Goal: Transaction & Acquisition: Purchase product/service

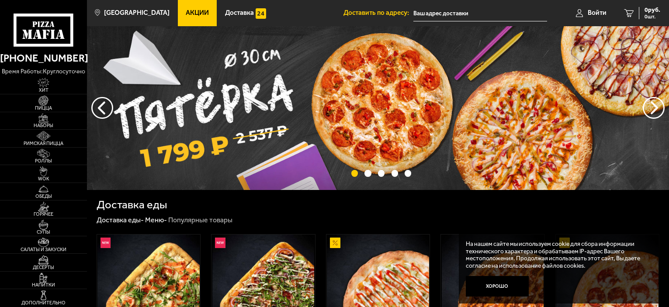
scroll to position [262, 0]
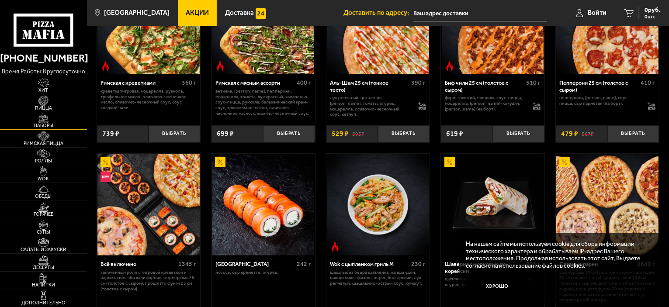
click at [45, 122] on img at bounding box center [43, 119] width 27 height 10
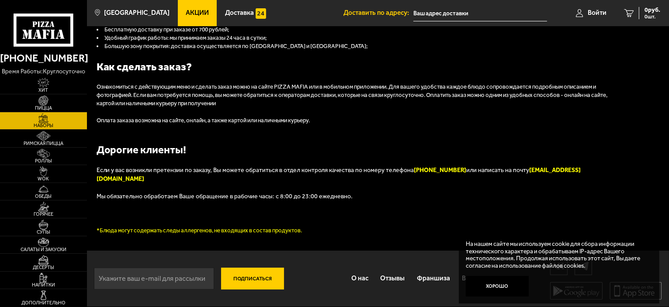
click at [45, 122] on img at bounding box center [43, 119] width 27 height 10
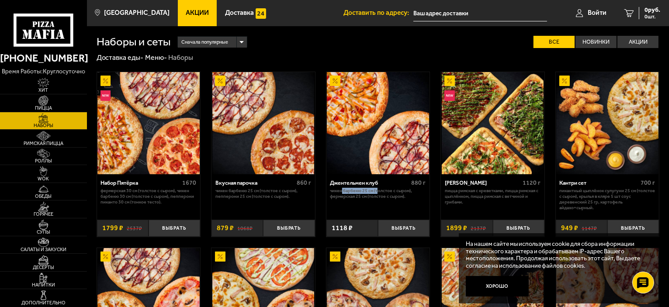
drag, startPoint x: 348, startPoint y: 194, endPoint x: 377, endPoint y: 193, distance: 29.3
click at [377, 193] on p "Чикен Барбекю 25 см (толстое с сыром), Фермерская 25 см (толстое с сыром)." at bounding box center [378, 193] width 96 height 11
drag, startPoint x: 382, startPoint y: 191, endPoint x: 408, endPoint y: 191, distance: 26.2
click at [408, 191] on p "Чикен Барбекю 25 см (толстое с сыром), Фермерская 25 см (толстое с сыром)." at bounding box center [378, 193] width 96 height 11
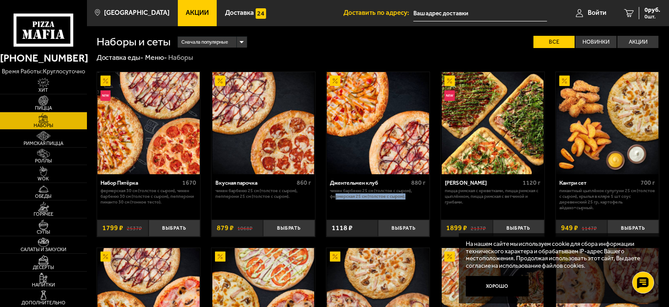
drag, startPoint x: 335, startPoint y: 196, endPoint x: 415, endPoint y: 201, distance: 80.6
click at [415, 201] on div "Джентельмен клуб 880 г Чикен Барбекю 25 см (толстое с сыром), Фермерская 25 см …" at bounding box center [378, 194] width 104 height 40
click at [290, 192] on p "Чикен Барбекю 25 см (толстое с сыром), Пепперони 25 см (толстое с сыром)." at bounding box center [263, 193] width 96 height 11
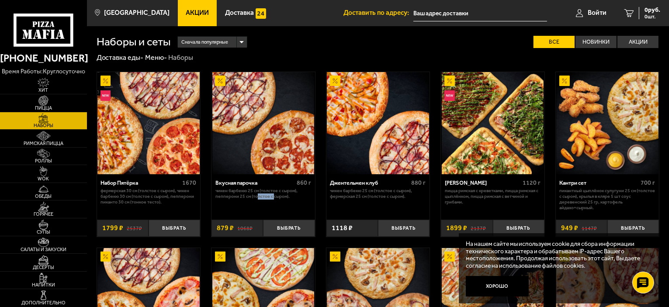
drag, startPoint x: 257, startPoint y: 197, endPoint x: 273, endPoint y: 197, distance: 15.3
click at [273, 197] on p "Чикен Барбекю 25 см (толстое с сыром), Пепперони 25 см (толстое с сыром)." at bounding box center [263, 193] width 96 height 11
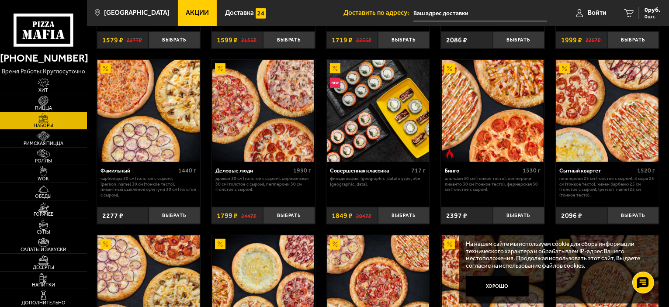
scroll to position [830, 0]
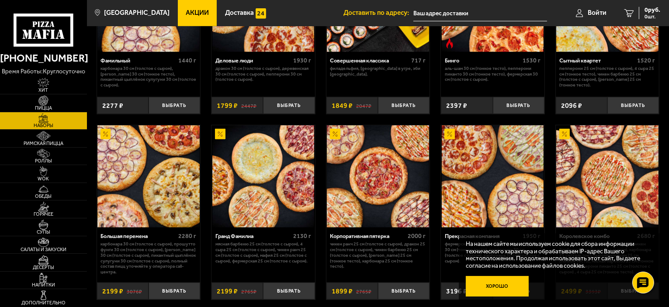
click at [500, 285] on button "Хорошо" at bounding box center [497, 286] width 63 height 21
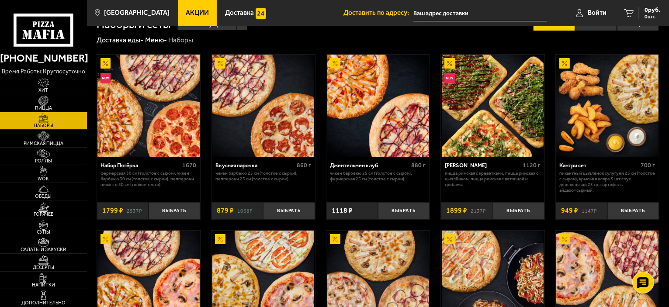
scroll to position [16, 0]
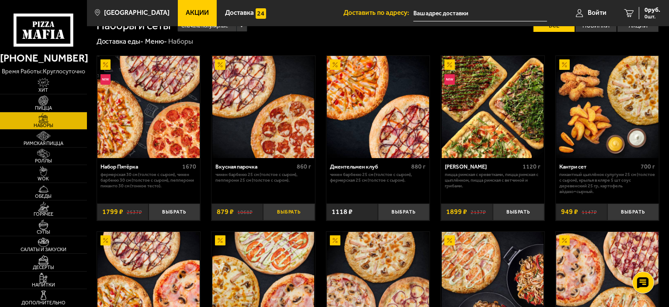
click at [288, 215] on button "Выбрать" at bounding box center [289, 212] width 52 height 17
click at [649, 11] on span "2027 руб." at bounding box center [647, 10] width 26 height 6
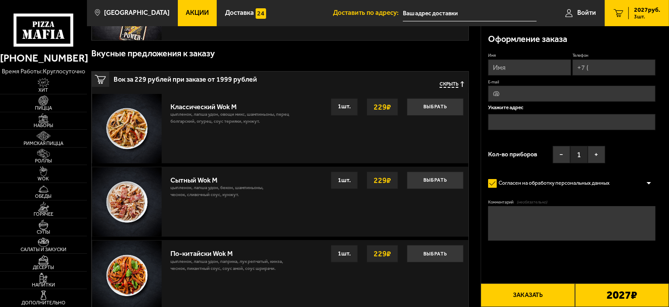
scroll to position [218, 0]
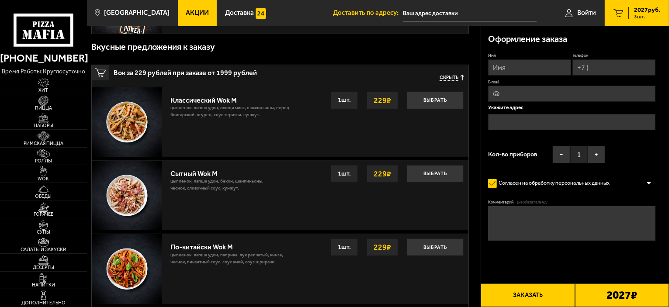
click at [446, 78] on span "Скрыть" at bounding box center [449, 78] width 19 height 7
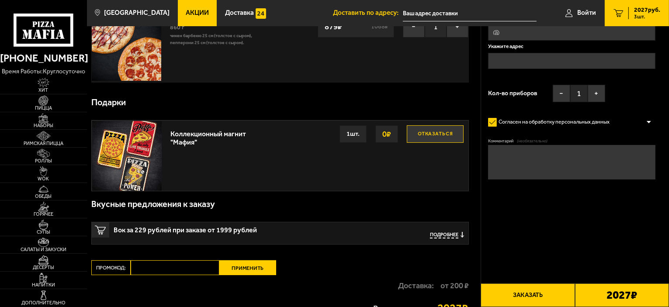
scroll to position [0, 0]
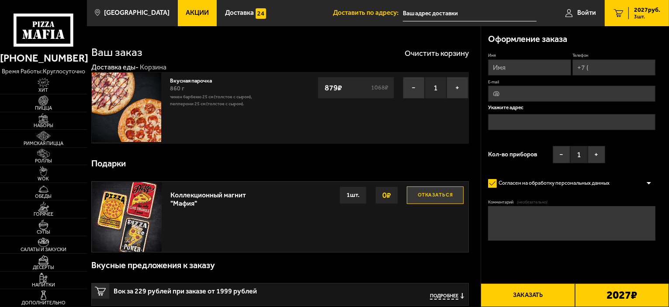
click at [447, 296] on span "Подробнее" at bounding box center [444, 296] width 28 height 7
click at [202, 82] on link "Вкусная парочка" at bounding box center [194, 79] width 49 height 9
click at [201, 82] on link "Вкусная парочка" at bounding box center [194, 79] width 49 height 9
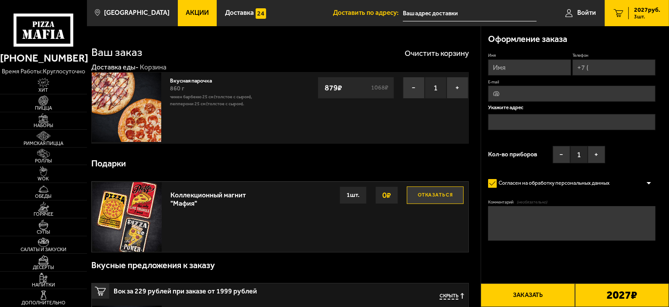
click at [126, 81] on img at bounding box center [126, 107] width 69 height 69
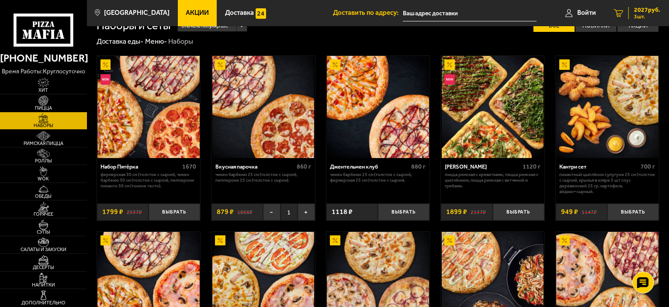
click at [635, 5] on link "3 2027 руб. 3 шт." at bounding box center [637, 13] width 64 height 26
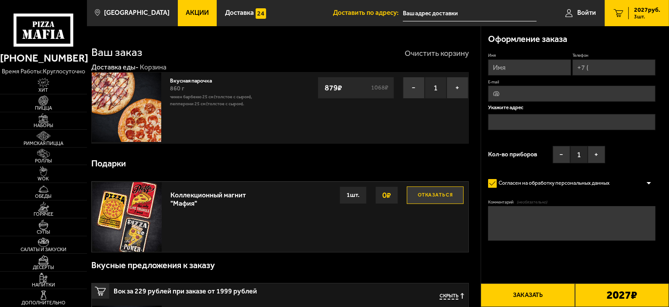
click at [441, 53] on button "Очистить корзину" at bounding box center [437, 53] width 64 height 8
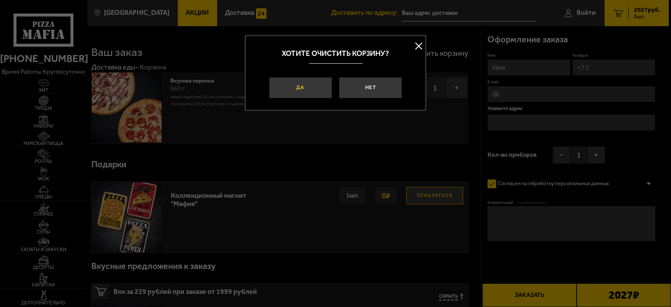
click at [299, 89] on button "Да" at bounding box center [300, 87] width 63 height 21
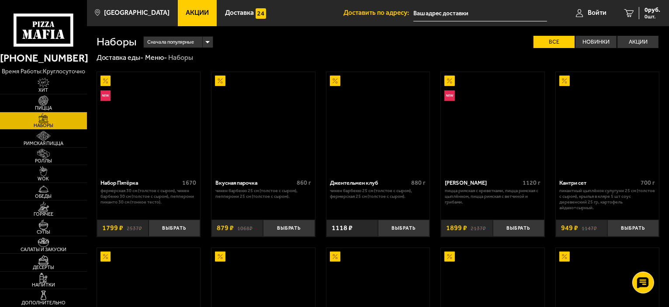
scroll to position [16, 0]
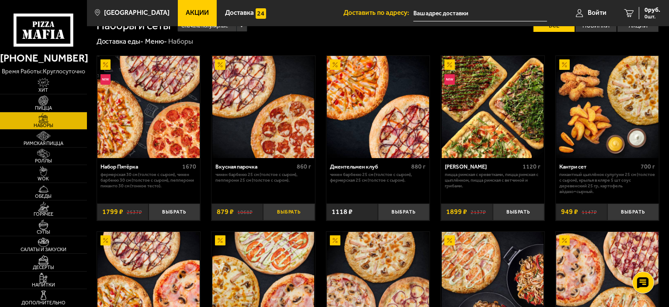
click at [294, 212] on button "Выбрать" at bounding box center [289, 212] width 52 height 17
click at [641, 12] on span "879 руб." at bounding box center [648, 10] width 23 height 6
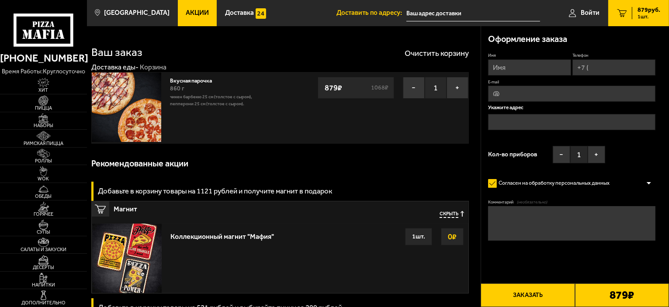
click at [533, 64] on input "Имя" at bounding box center [529, 67] width 83 height 16
type input "[PERSON_NAME]"
type input "[PHONE_NUMBER]"
type input "[EMAIL_ADDRESS][DOMAIN_NAME]"
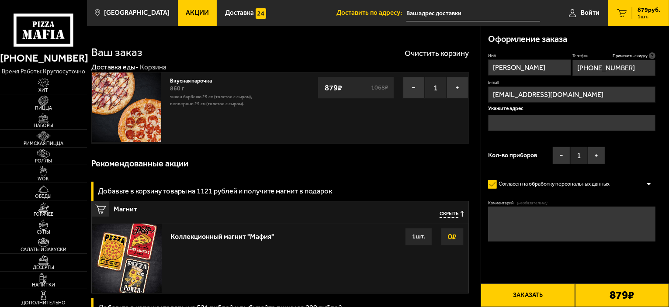
click at [555, 67] on input "[PERSON_NAME]" at bounding box center [529, 67] width 83 height 16
click at [612, 67] on input "[PHONE_NUMBER]" at bounding box center [613, 68] width 83 height 16
click at [531, 92] on input "[EMAIL_ADDRESS][DOMAIN_NAME]" at bounding box center [571, 95] width 167 height 16
click at [521, 121] on input "text" at bounding box center [571, 123] width 167 height 16
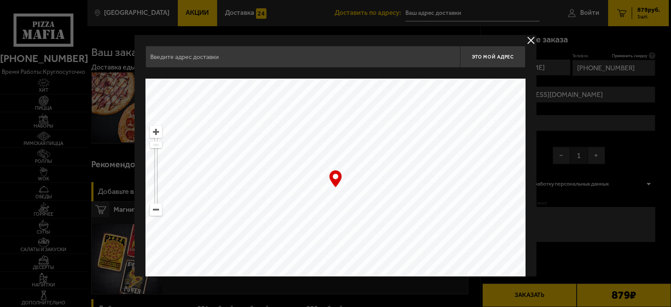
click at [347, 65] on input "text" at bounding box center [302, 57] width 315 height 22
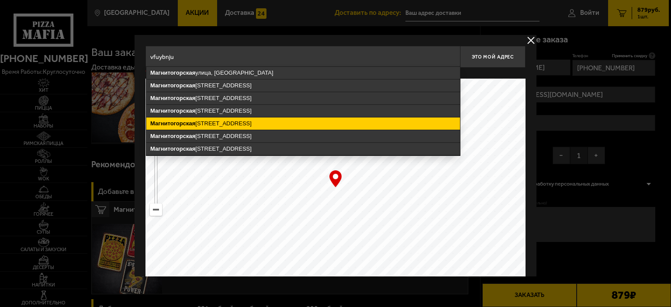
click at [242, 121] on ymaps "Магнитогорская [STREET_ADDRESS]" at bounding box center [303, 124] width 314 height 12
type input "[STREET_ADDRESS]"
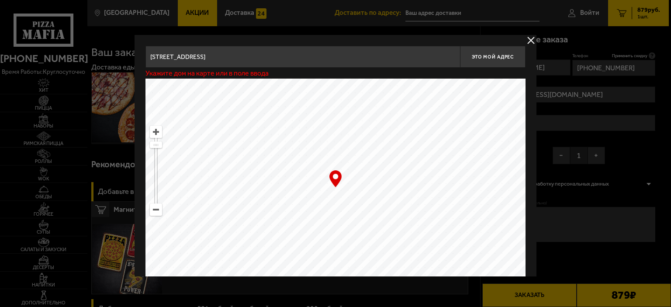
type input "[STREET_ADDRESS]"
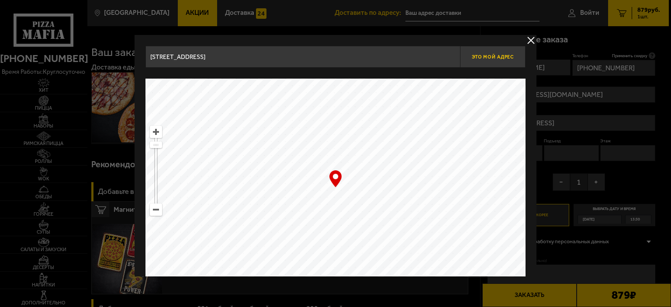
click at [475, 55] on span "Это мой адрес" at bounding box center [493, 57] width 42 height 6
type input "[STREET_ADDRESS]"
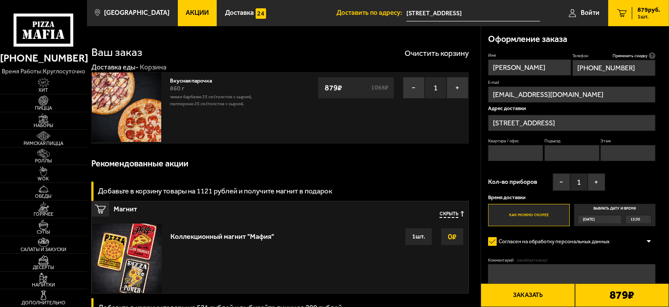
click at [515, 158] on input "Квартира / офис" at bounding box center [515, 153] width 55 height 16
click at [517, 152] on input "Квартира / офис" at bounding box center [515, 153] width 55 height 16
click at [570, 152] on input "Подъезд" at bounding box center [571, 153] width 55 height 16
click at [613, 151] on input "Этаж" at bounding box center [627, 153] width 55 height 16
click at [538, 173] on div "Кол-во приборов − 1 +" at bounding box center [546, 184] width 117 height 22
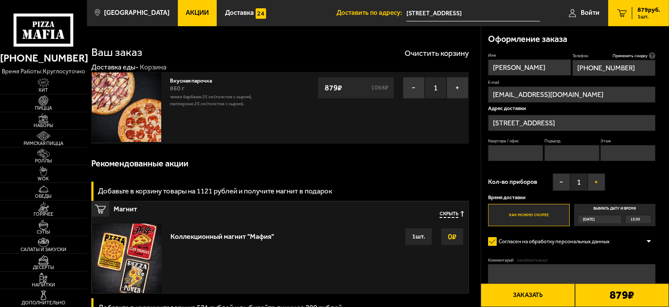
click at [599, 183] on button "+" at bounding box center [596, 181] width 17 height 17
click at [520, 155] on input "Квартира / офис" at bounding box center [515, 153] width 55 height 16
type input "j"
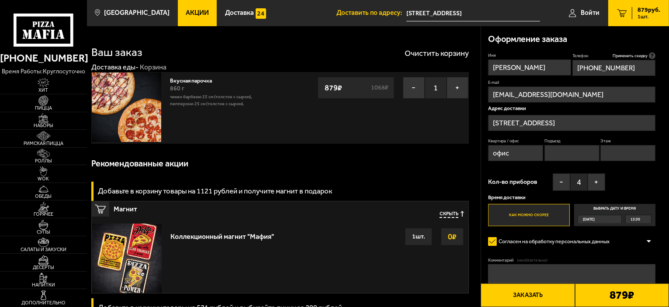
type input "офис"
click at [594, 269] on textarea "Комментарий (необязательно)" at bounding box center [571, 281] width 167 height 35
click at [524, 274] on textarea "Комментарий (необязательно)" at bounding box center [571, 281] width 167 height 35
type textarea "при доставке позвонить по номеру [PHONE_NUMBER] [PERSON_NAME]. Чек"
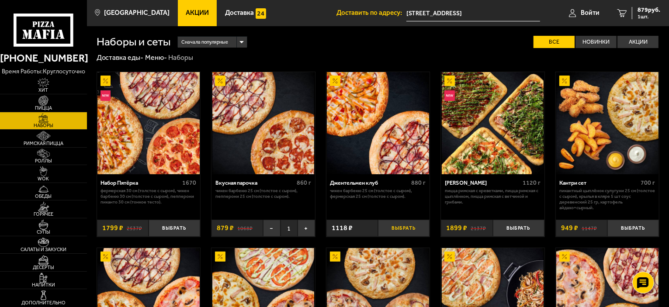
click at [401, 228] on button "Выбрать" at bounding box center [404, 228] width 52 height 17
click at [640, 10] on span "1997 руб." at bounding box center [647, 10] width 26 height 6
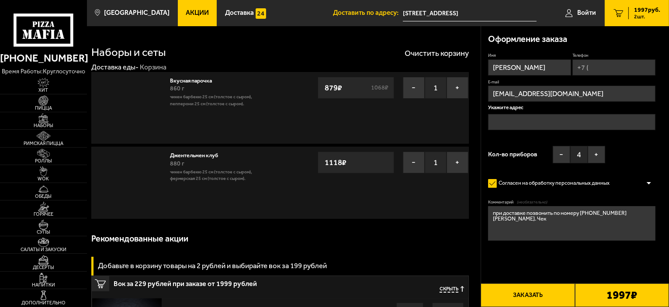
type input "[STREET_ADDRESS]"
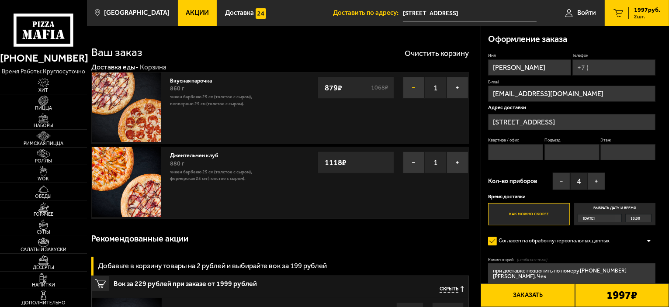
click at [411, 89] on button "−" at bounding box center [414, 88] width 22 height 22
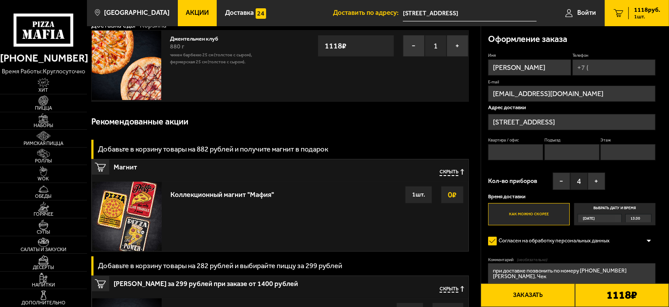
scroll to position [44, 0]
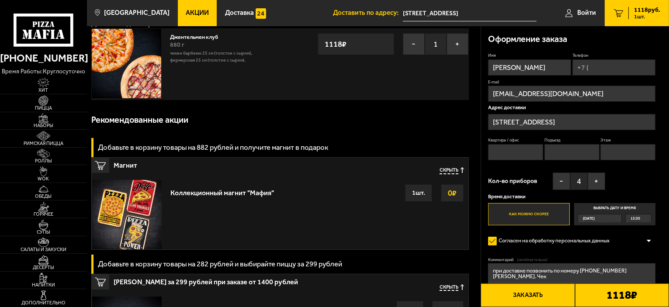
click at [517, 155] on input "Квартира / офис" at bounding box center [515, 152] width 55 height 16
type input "офис"
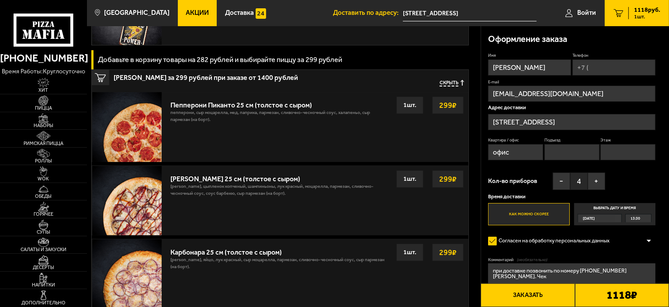
scroll to position [262, 0]
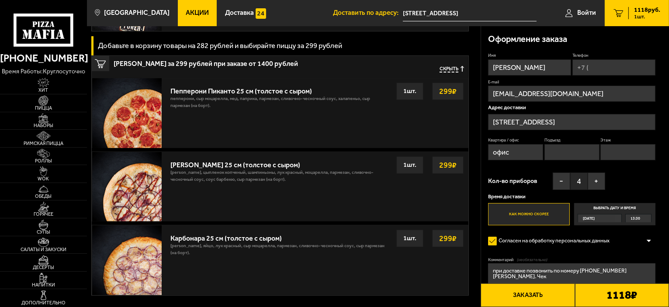
click at [517, 280] on textarea "при доставке позвонить по номеру [PHONE_NUMBER] [PERSON_NAME]. Чек" at bounding box center [571, 280] width 167 height 35
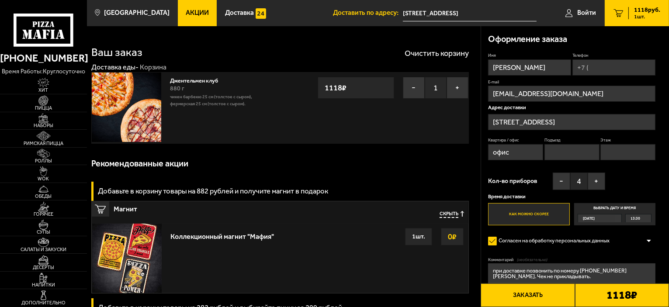
type textarea "при доставке позвонить по номеру [PHONE_NUMBER] [PERSON_NAME]. Чек не прикладыв…"
click at [622, 66] on input "Телефон" at bounding box center [613, 67] width 83 height 16
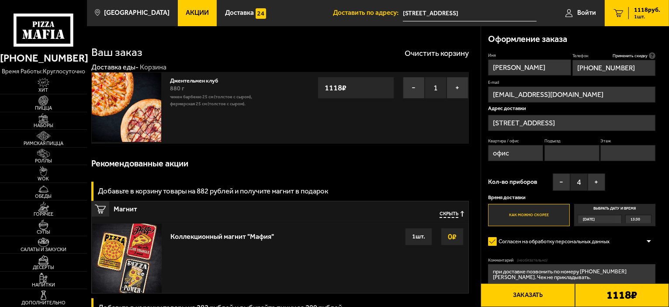
type input "[PHONE_NUMBER]"
click at [533, 298] on button "Заказать" at bounding box center [528, 296] width 94 height 24
click at [572, 153] on input "Подъезд" at bounding box center [571, 153] width 55 height 16
type input "нет"
click at [627, 158] on input "Этаж" at bounding box center [627, 153] width 55 height 16
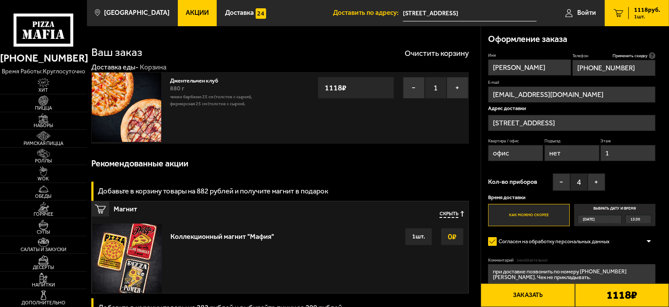
type input "1"
click at [535, 296] on button "Заказать" at bounding box center [528, 296] width 94 height 24
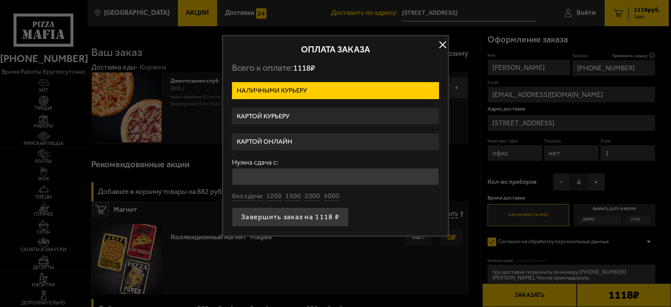
click at [280, 140] on label "Картой онлайн" at bounding box center [335, 141] width 207 height 17
click at [0, 0] on input "Картой онлайн" at bounding box center [0, 0] width 0 height 0
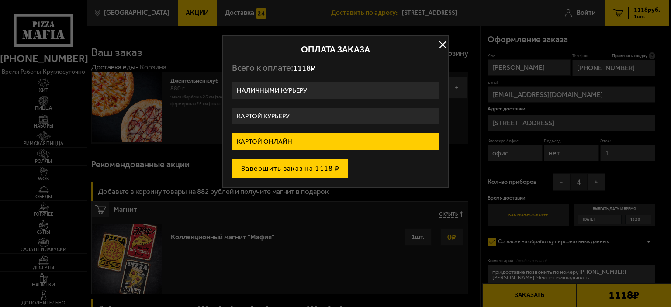
click at [290, 169] on button "Завершить заказ на 1118 ₽" at bounding box center [290, 168] width 117 height 19
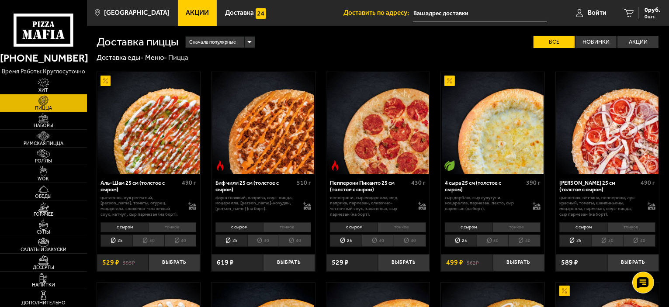
click at [146, 238] on li "30" at bounding box center [148, 241] width 32 height 12
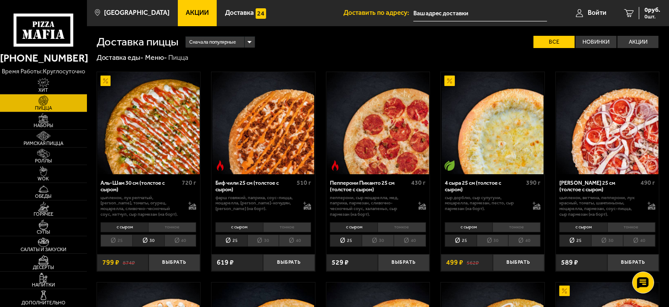
click at [119, 241] on li "25" at bounding box center [116, 241] width 32 height 12
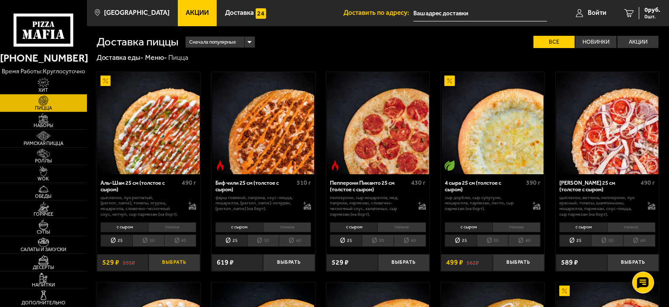
click at [174, 262] on button "Выбрать" at bounding box center [175, 262] width 52 height 17
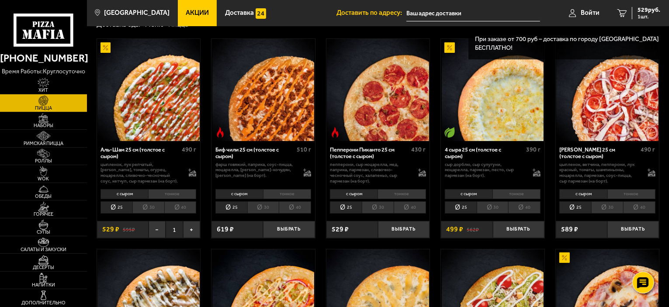
scroll to position [218, 0]
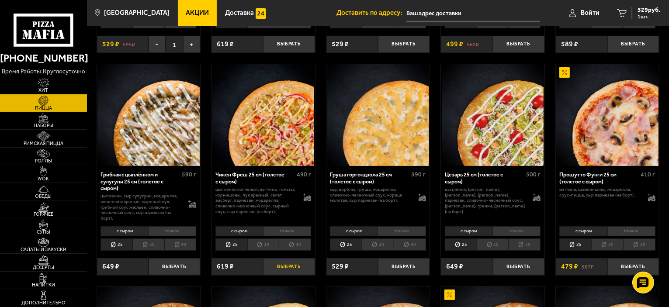
click at [292, 267] on button "Выбрать" at bounding box center [289, 266] width 52 height 17
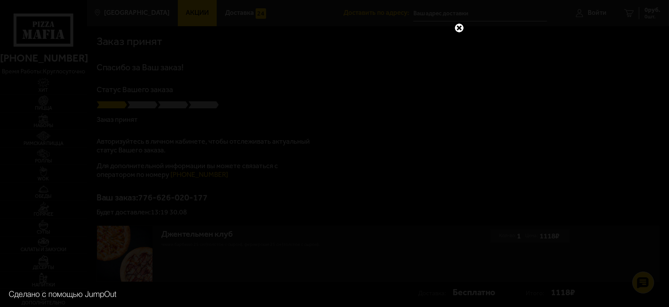
click at [461, 28] on link at bounding box center [458, 27] width 11 height 11
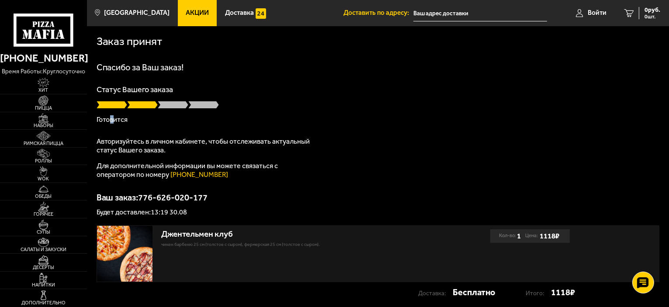
drag, startPoint x: 108, startPoint y: 121, endPoint x: 148, endPoint y: 118, distance: 39.4
click at [147, 118] on p "Готовится" at bounding box center [378, 119] width 563 height 7
click at [148, 118] on p "Готовится" at bounding box center [378, 119] width 563 height 7
drag, startPoint x: 121, startPoint y: 146, endPoint x: 266, endPoint y: 138, distance: 144.8
click at [266, 138] on p "Авторизуйтесь в личном кабинете, чтобы отслеживать актуальный статус Вашего зак…" at bounding box center [206, 145] width 218 height 17
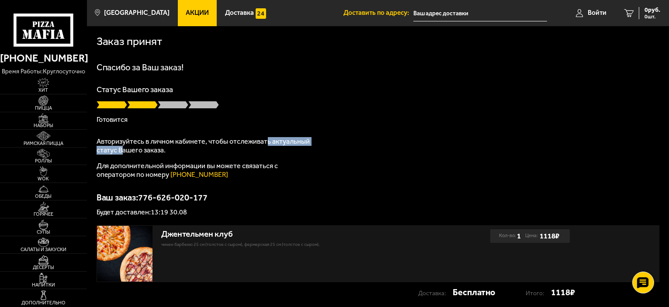
click at [266, 138] on p "Авторизуйтесь в личном кабинете, чтобы отслеживать актуальный статус Вашего зак…" at bounding box center [206, 145] width 218 height 17
click at [301, 190] on div "Спасибо за Ваш заказ! Статус Вашего заказа Готовится Авторизуйтесь в личном каб…" at bounding box center [378, 139] width 563 height 153
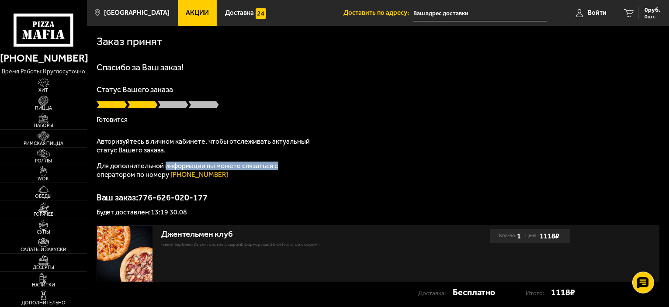
drag, startPoint x: 294, startPoint y: 169, endPoint x: 165, endPoint y: 169, distance: 129.8
click at [165, 169] on p "Для дополнительной информации вы можете связаться с оператором по номеру (812) …" at bounding box center [206, 170] width 218 height 17
click at [262, 171] on p "Для дополнительной информации вы можете связаться с оператором по номеру (812) …" at bounding box center [206, 170] width 218 height 17
click at [269, 187] on div "Спасибо за Ваш заказ! Статус Вашего заказа Готовится Авторизуйтесь в личном каб…" at bounding box center [378, 139] width 563 height 153
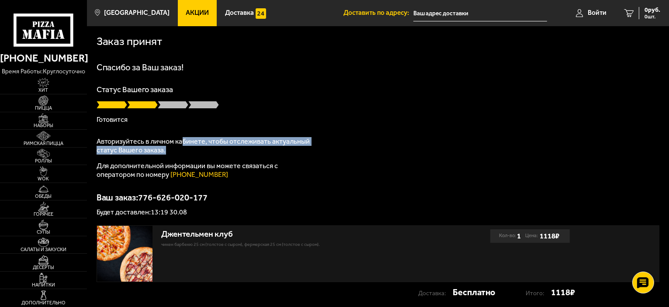
drag, startPoint x: 196, startPoint y: 146, endPoint x: 287, endPoint y: 149, distance: 91.8
click at [287, 149] on p "Авторизуйтесь в личном кабинете, чтобы отслеживать актуальный статус Вашего зак…" at bounding box center [206, 145] width 218 height 17
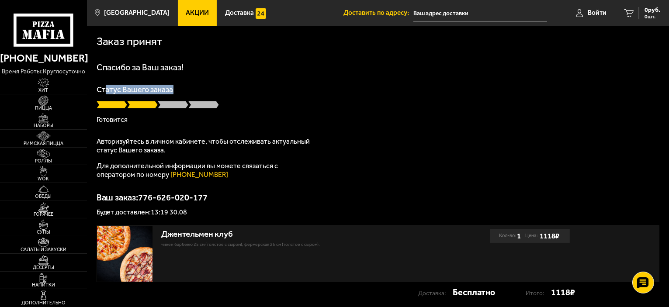
drag, startPoint x: 159, startPoint y: 90, endPoint x: 195, endPoint y: 84, distance: 36.3
click at [195, 84] on div "Спасибо за Ваш заказ! Статус Вашего заказа Готовится Авторизуйтесь в личном каб…" at bounding box center [378, 139] width 563 height 153
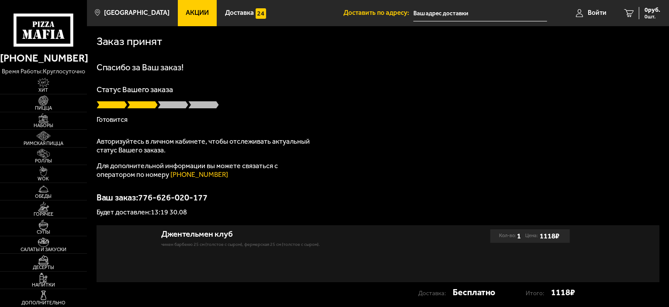
type input "Магнитогорская улица, 51С"
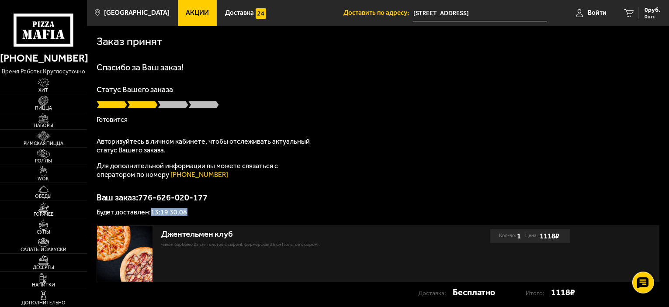
drag, startPoint x: 152, startPoint y: 215, endPoint x: 204, endPoint y: 215, distance: 52.4
click at [204, 215] on p "Будет доставлен: 13:19 30.08" at bounding box center [378, 212] width 563 height 7
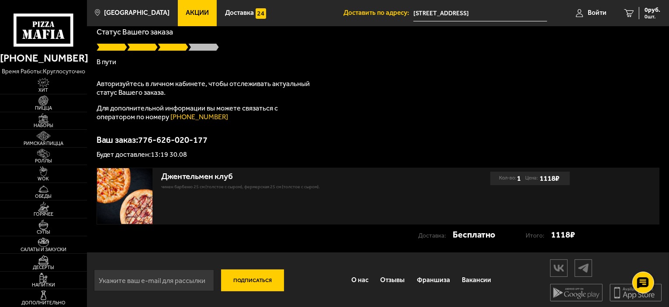
scroll to position [59, 0]
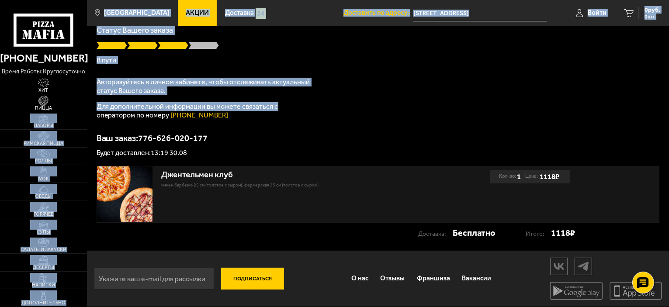
drag, startPoint x: 289, startPoint y: 105, endPoint x: 82, endPoint y: 105, distance: 207.1
click at [82, 105] on div "(812) 333 22 22 время работы: круглосуточно Хит Пицца Наборы Римская пицца Ролл…" at bounding box center [334, 124] width 669 height 366
click at [129, 106] on p "Для дополнительной информации вы можете связаться с оператором по номеру (812) …" at bounding box center [206, 110] width 218 height 17
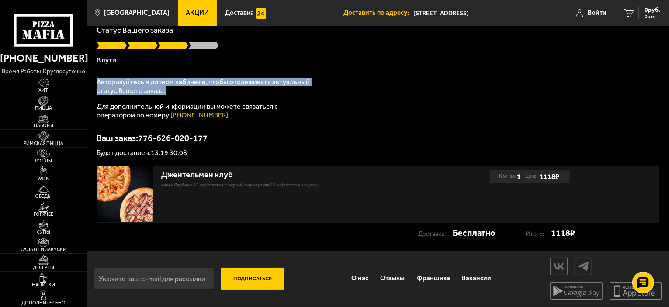
drag, startPoint x: 182, startPoint y: 92, endPoint x: 98, endPoint y: 87, distance: 83.6
click at [98, 87] on p "Авторизуйтесь в личном кабинете, чтобы отслеживать актуальный статус Вашего зак…" at bounding box center [206, 86] width 218 height 17
click at [105, 83] on p "Авторизуйтесь в личном кабинете, чтобы отслеживать актуальный статус Вашего зак…" at bounding box center [206, 86] width 218 height 17
